Goal: Information Seeking & Learning: Learn about a topic

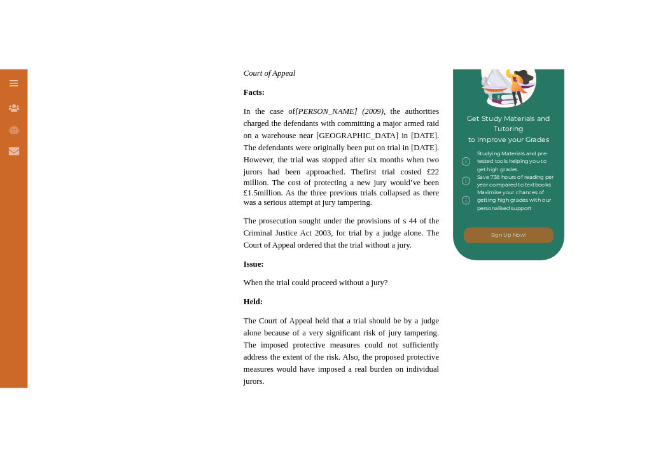
scroll to position [612, 0]
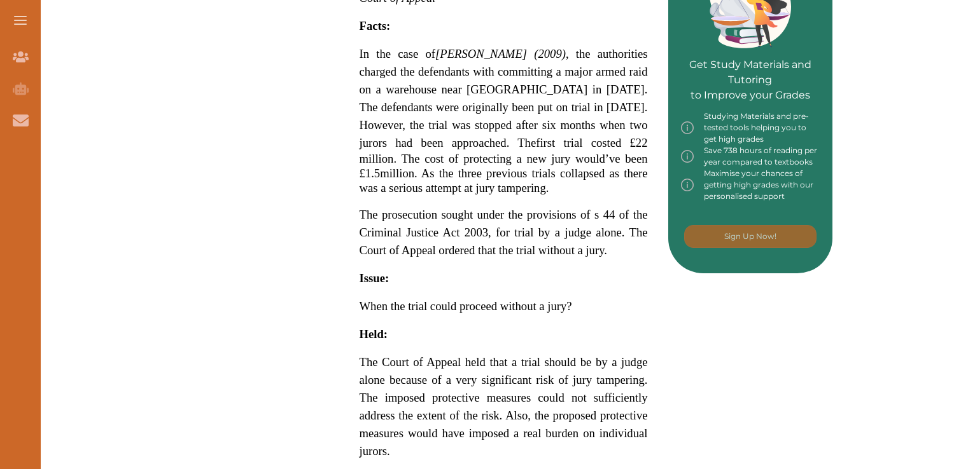
drag, startPoint x: 359, startPoint y: 29, endPoint x: 466, endPoint y: 35, distance: 107.1
click at [466, 47] on span "In the case of [PERSON_NAME] (2009)" at bounding box center [462, 53] width 206 height 13
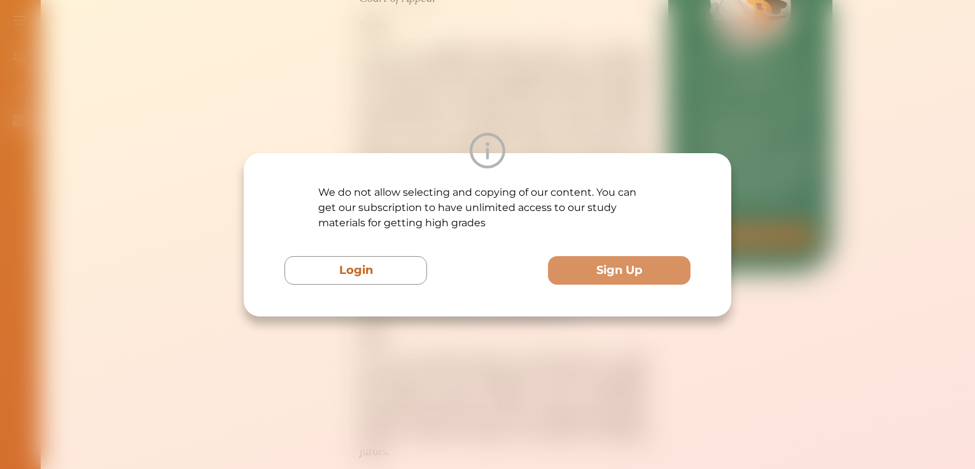
click at [587, 362] on div "We do not allow selecting and copying of our content. You can get our subscript…" at bounding box center [487, 234] width 975 height 469
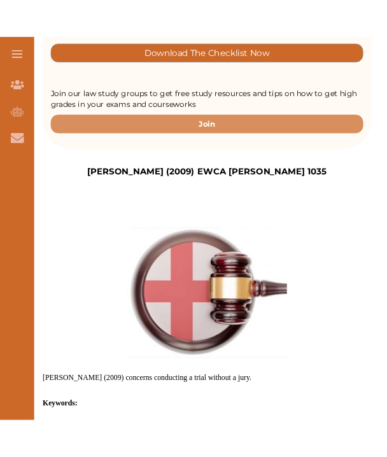
scroll to position [341, 0]
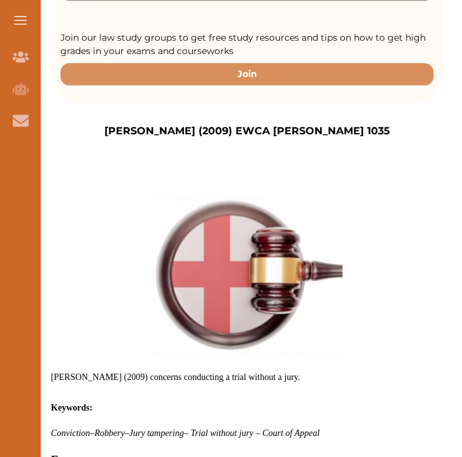
drag, startPoint x: 419, startPoint y: 356, endPoint x: 516, endPoint y: 344, distance: 97.4
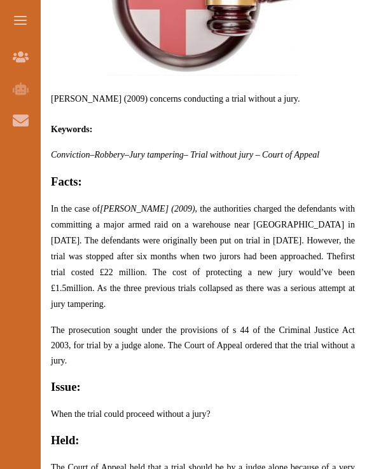
scroll to position [662, 0]
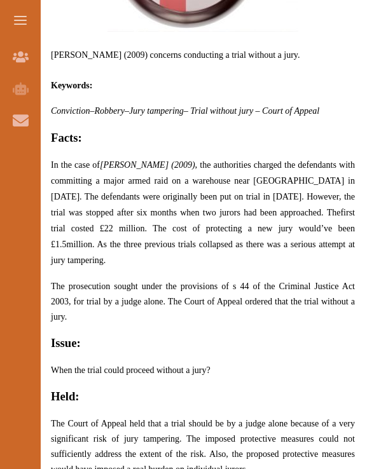
click at [282, 390] on h2 "Held:" at bounding box center [203, 397] width 304 height 18
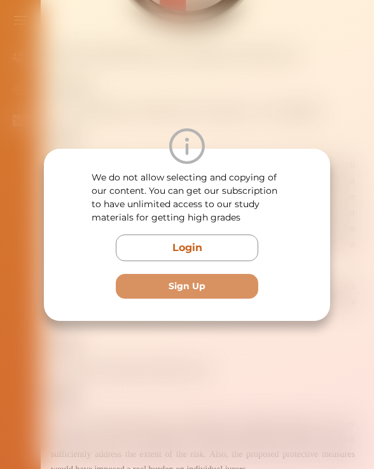
click at [197, 373] on div "We do not allow selecting and copying of our content. You can get our subscript…" at bounding box center [187, 234] width 374 height 469
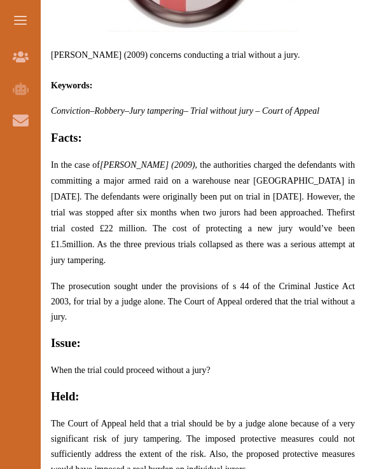
click at [286, 345] on h2 "Issue:" at bounding box center [203, 344] width 304 height 18
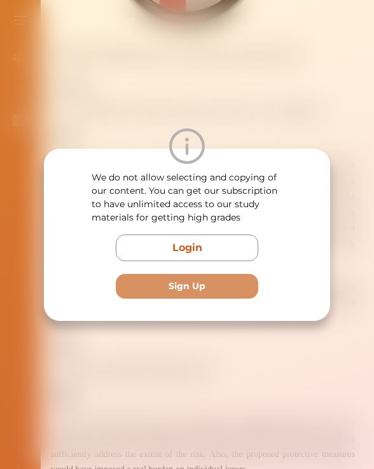
click at [271, 346] on div "We do not allow selecting and copying of our content. You can get our subscript…" at bounding box center [187, 234] width 374 height 469
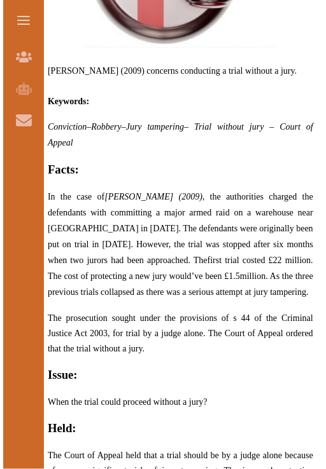
scroll to position [676, 0]
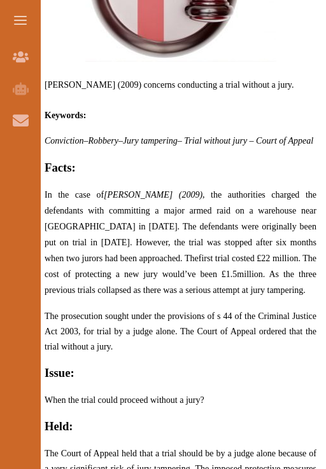
click at [128, 354] on p "The prosecution sought under the provisions of s 44 of the Criminal Justice Act…" at bounding box center [181, 332] width 272 height 46
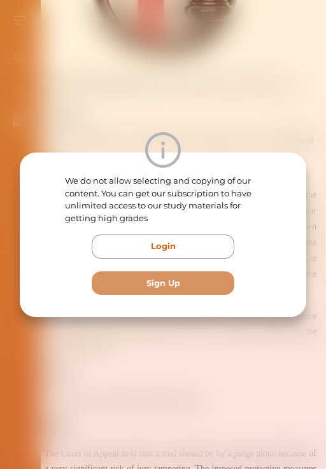
click at [222, 403] on div "We do not allow selecting and copying of our content. You can get our subscript…" at bounding box center [163, 234] width 326 height 469
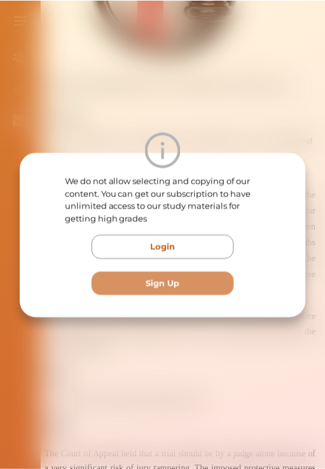
scroll to position [265, 0]
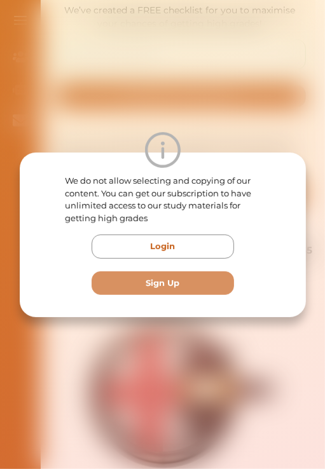
click at [316, 136] on div "We do not allow selecting and copying of our content. You can get our subscript…" at bounding box center [162, 234] width 325 height 469
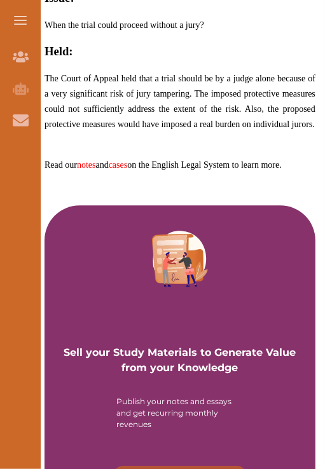
scroll to position [1018, 0]
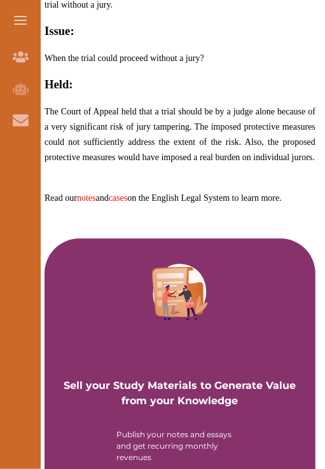
drag, startPoint x: 324, startPoint y: 273, endPoint x: 314, endPoint y: 254, distance: 20.8
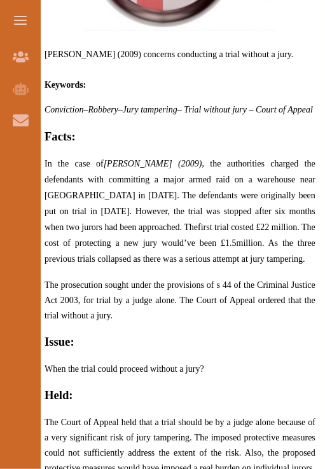
scroll to position [701, 0]
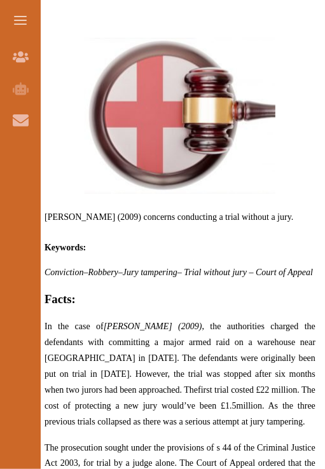
scroll to position [546, 0]
